Goal: Information Seeking & Learning: Understand process/instructions

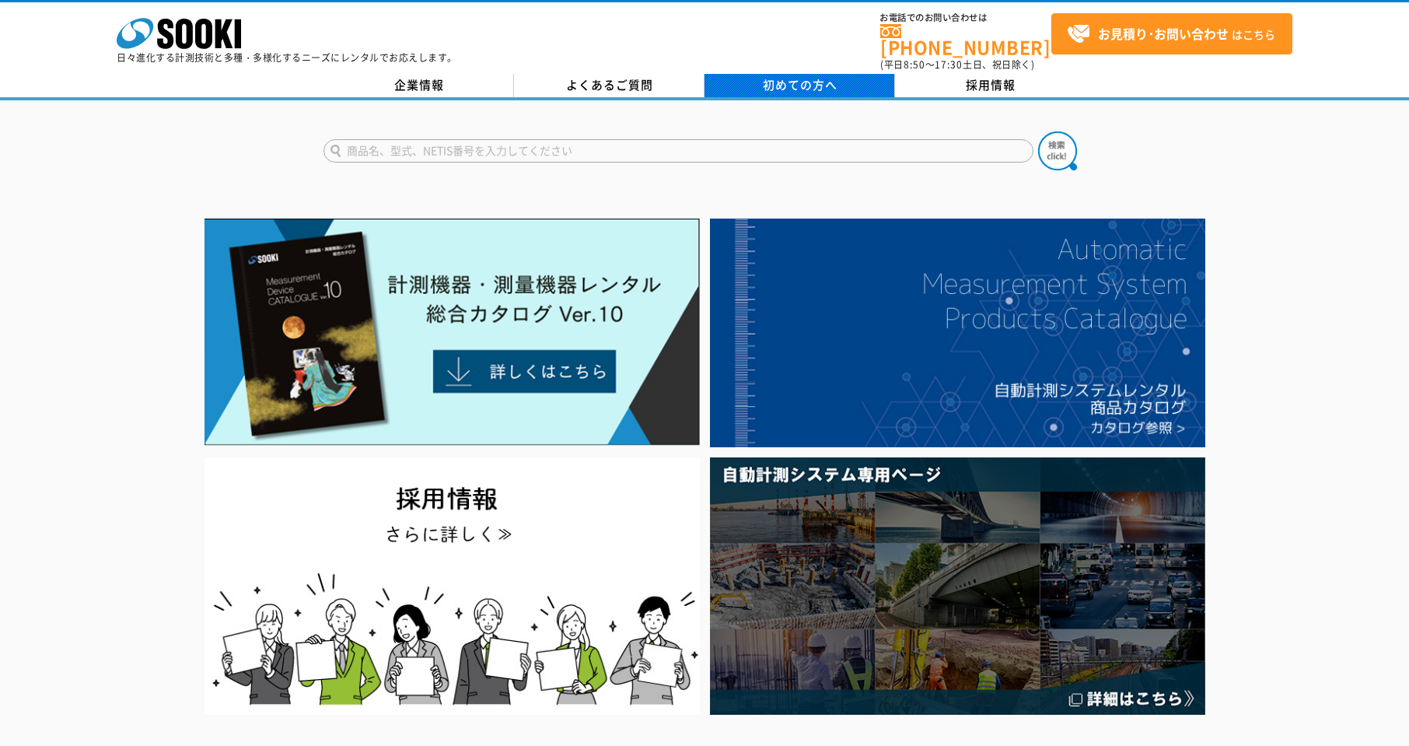
click at [814, 78] on span "初めての方へ" at bounding box center [800, 84] width 75 height 17
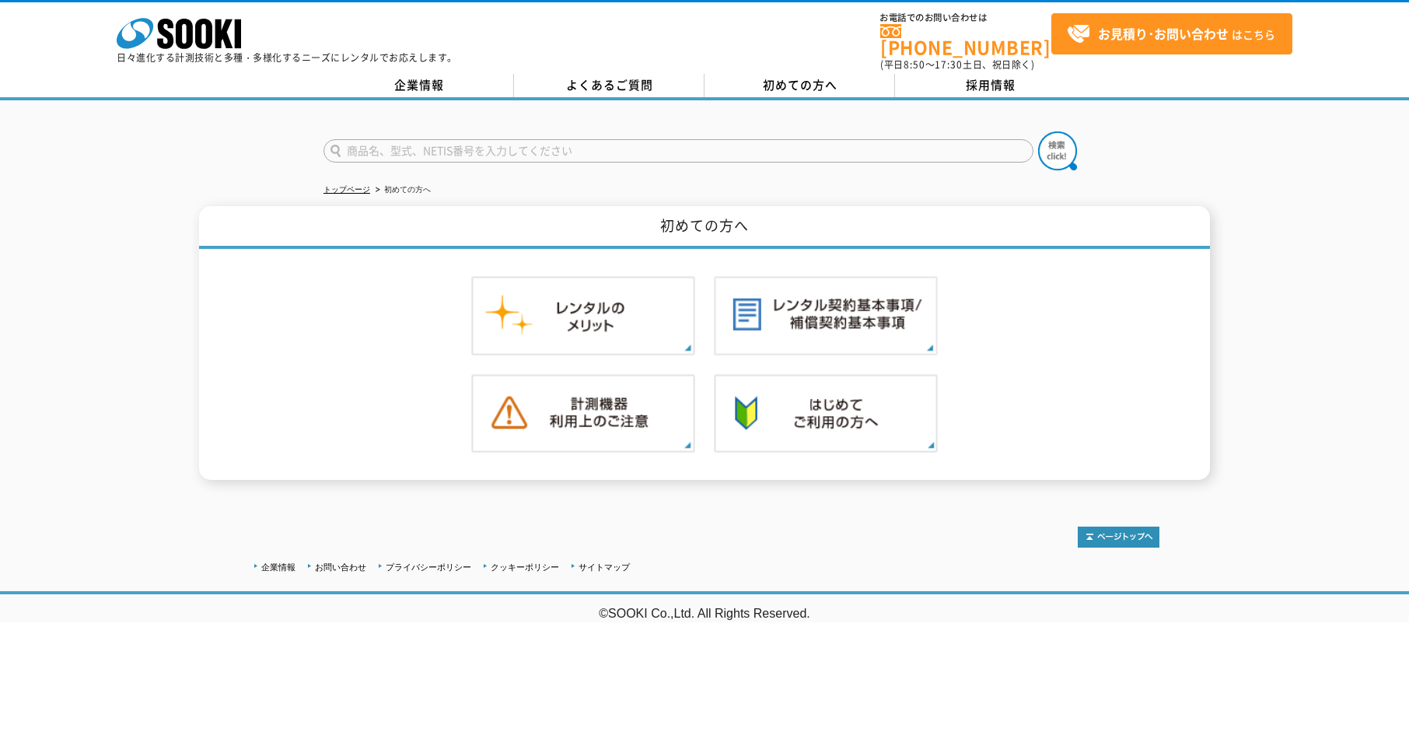
click at [781, 187] on ul "トップページ 初めての方へ" at bounding box center [704, 190] width 762 height 32
click at [1093, 362] on div at bounding box center [705, 365] width 910 height 232
click at [637, 511] on div at bounding box center [705, 529] width 910 height 37
click at [210, 30] on icon at bounding box center [203, 34] width 17 height 30
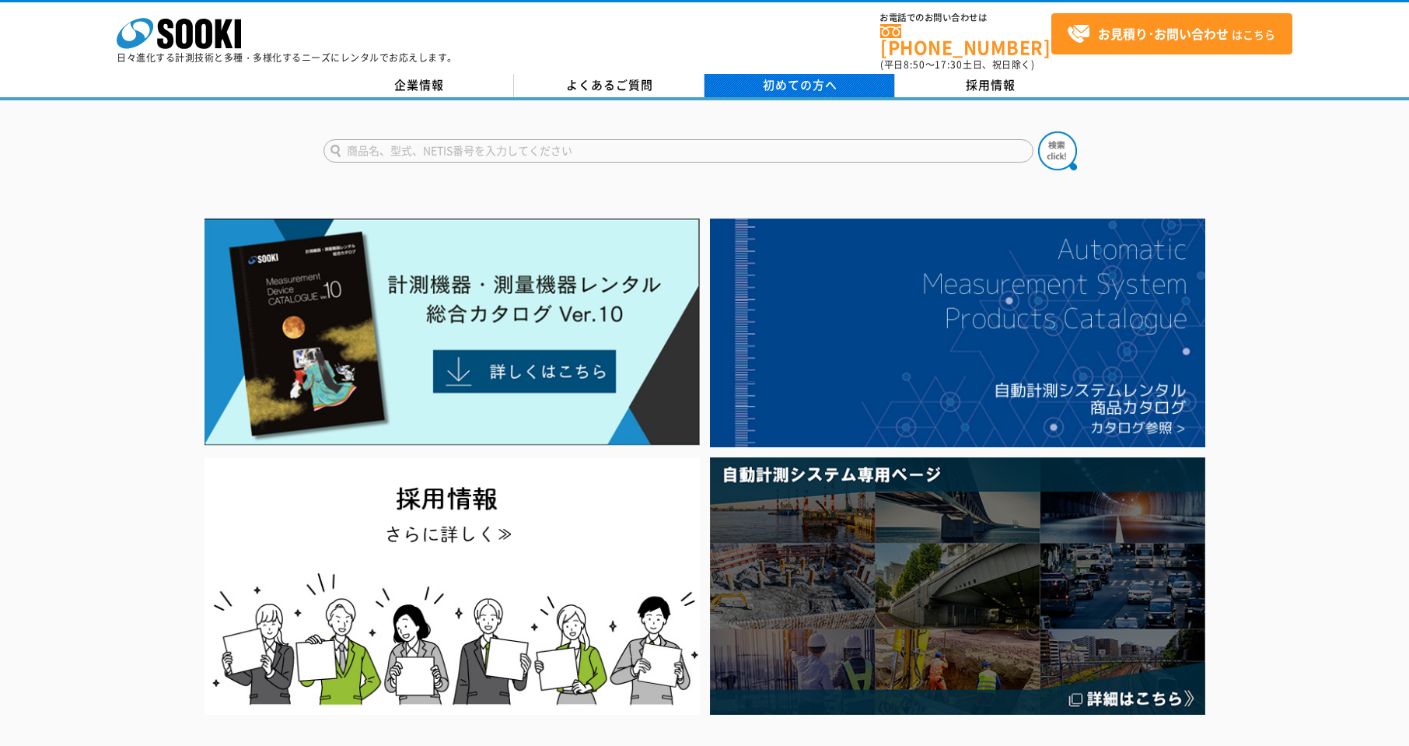
click at [844, 85] on link "初めての方へ" at bounding box center [799, 85] width 190 height 23
click at [826, 76] on span "初めての方へ" at bounding box center [800, 84] width 75 height 17
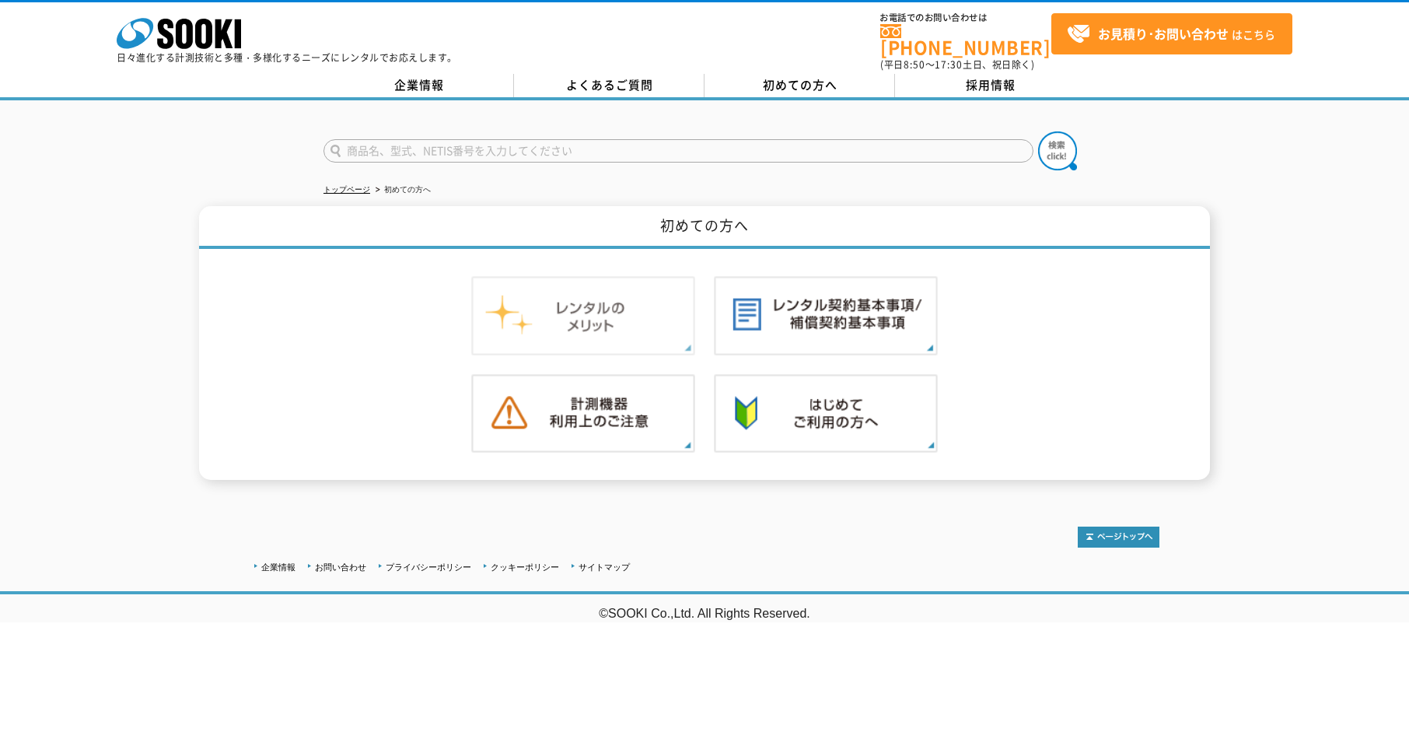
click at [618, 302] on img at bounding box center [583, 315] width 224 height 79
